Goal: Transaction & Acquisition: Subscribe to service/newsletter

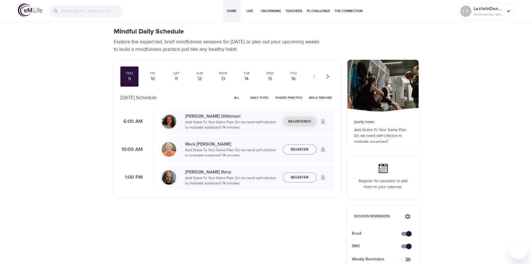
click at [232, 13] on span "Home" at bounding box center [231, 11] width 13 height 6
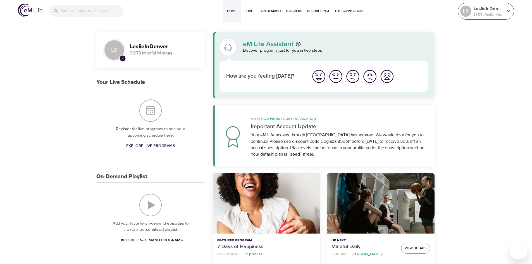
click at [507, 11] on icon at bounding box center [508, 11] width 6 height 6
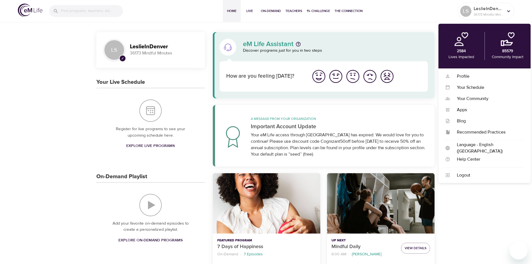
click at [408, 17] on div "Home Live On-Demand Teachers 1% Challenge The Connection" at bounding box center [294, 11] width 328 height 22
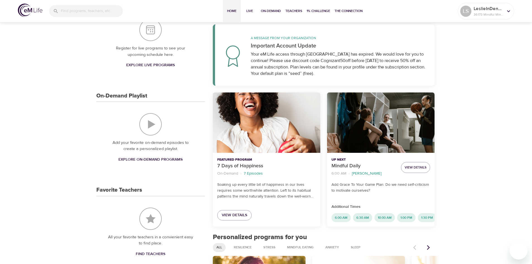
scroll to position [86, 0]
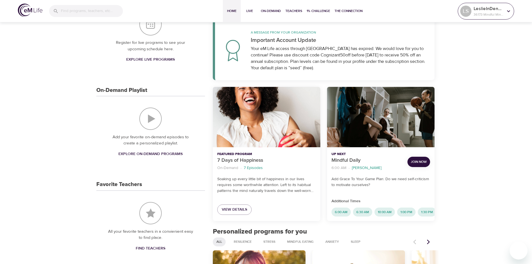
click at [507, 13] on icon at bounding box center [508, 11] width 6 height 6
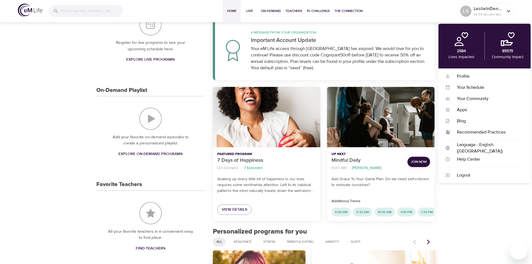
click at [421, 162] on span "Join Now" at bounding box center [419, 162] width 16 height 6
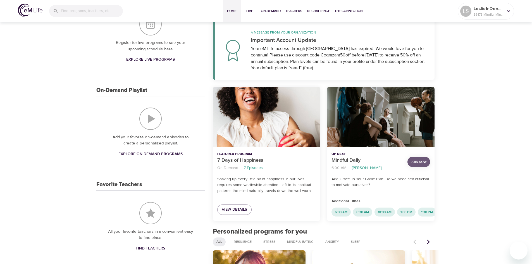
click at [418, 161] on span "Join Now" at bounding box center [419, 162] width 16 height 6
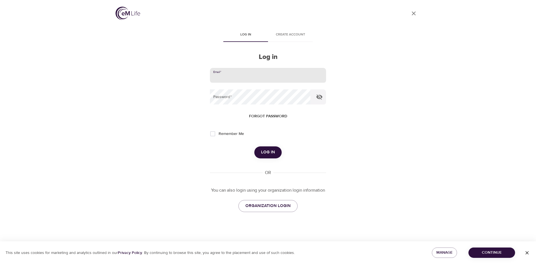
click at [250, 71] on input "email" at bounding box center [268, 75] width 116 height 15
type input "leslie.schneider@cognizant.com"
click at [254, 146] on button "Log in" at bounding box center [267, 152] width 27 height 12
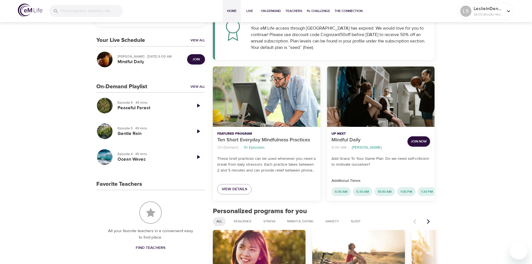
scroll to position [111, 0]
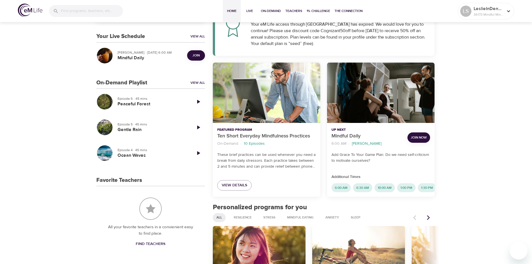
click at [420, 137] on span "Join Now" at bounding box center [419, 138] width 16 height 6
